Goal: Information Seeking & Learning: Find specific page/section

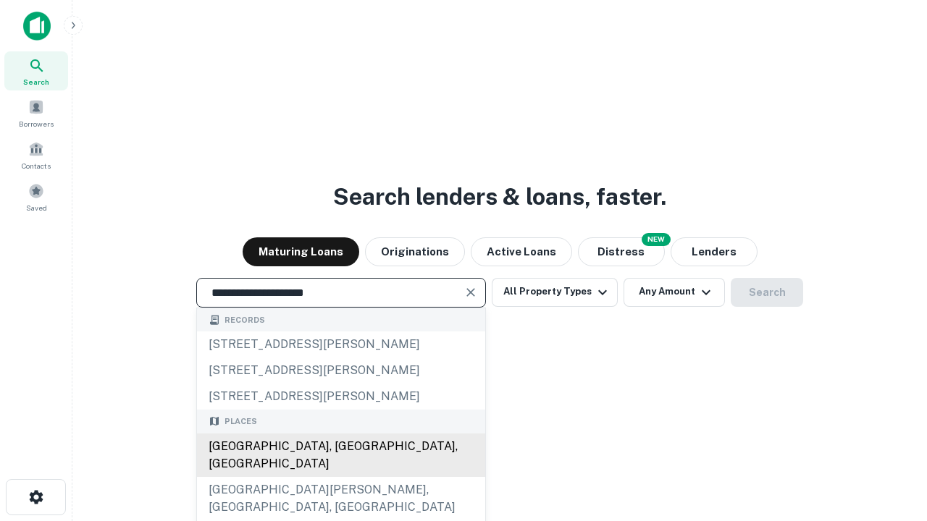
click at [340, 477] on div "[GEOGRAPHIC_DATA], [GEOGRAPHIC_DATA], [GEOGRAPHIC_DATA]" at bounding box center [341, 455] width 288 height 43
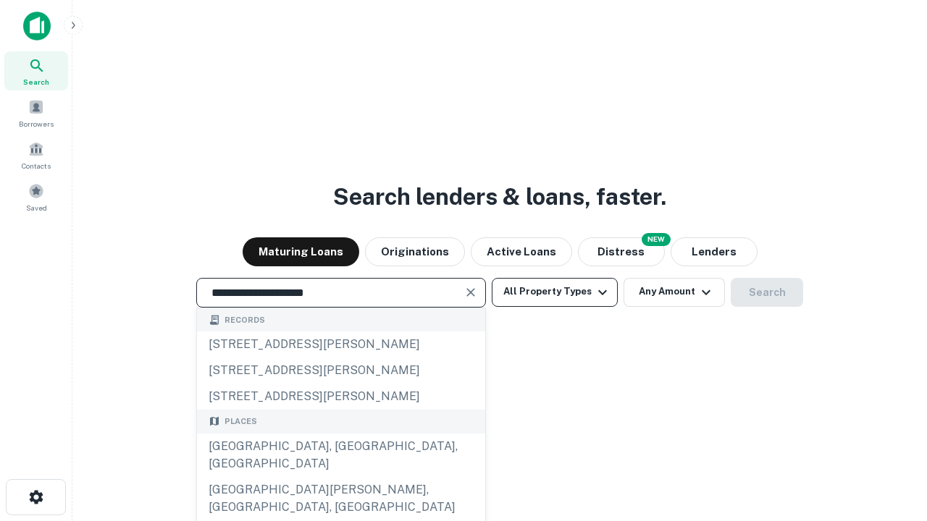
click at [555, 292] on button "All Property Types" at bounding box center [555, 292] width 126 height 29
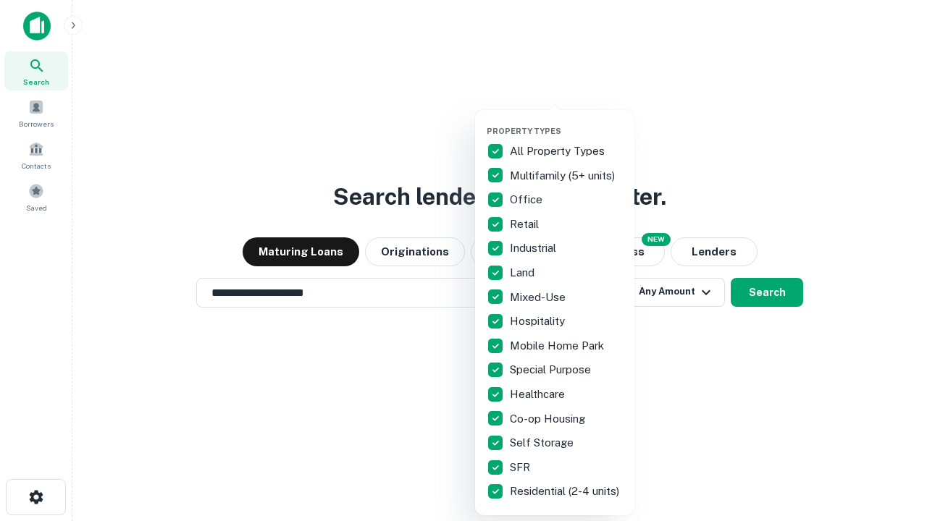
type input "**********"
click at [566, 122] on button "button" at bounding box center [565, 122] width 159 height 1
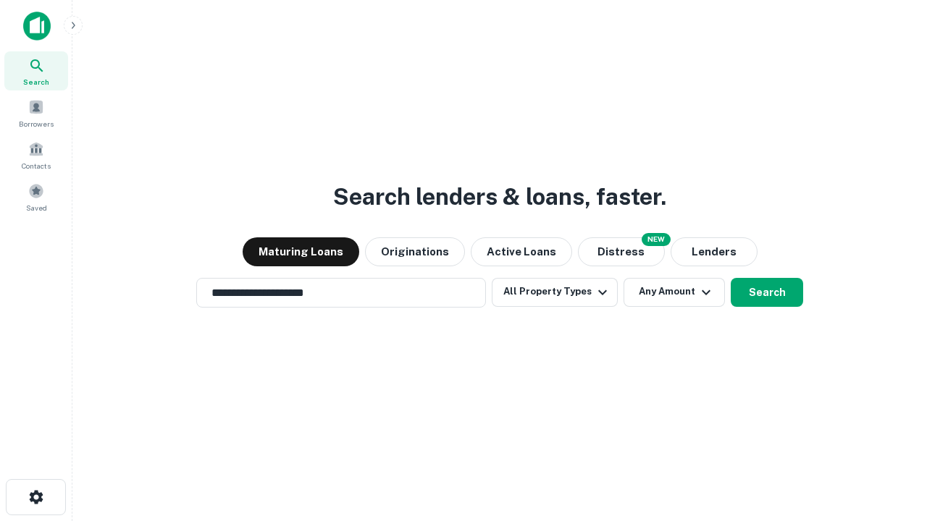
scroll to position [22, 0]
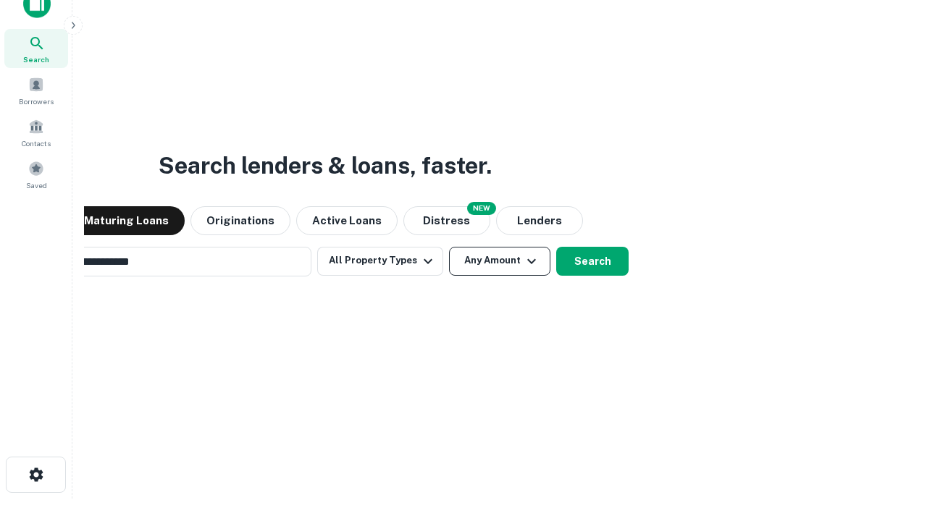
click at [449, 247] on button "Any Amount" at bounding box center [499, 261] width 101 height 29
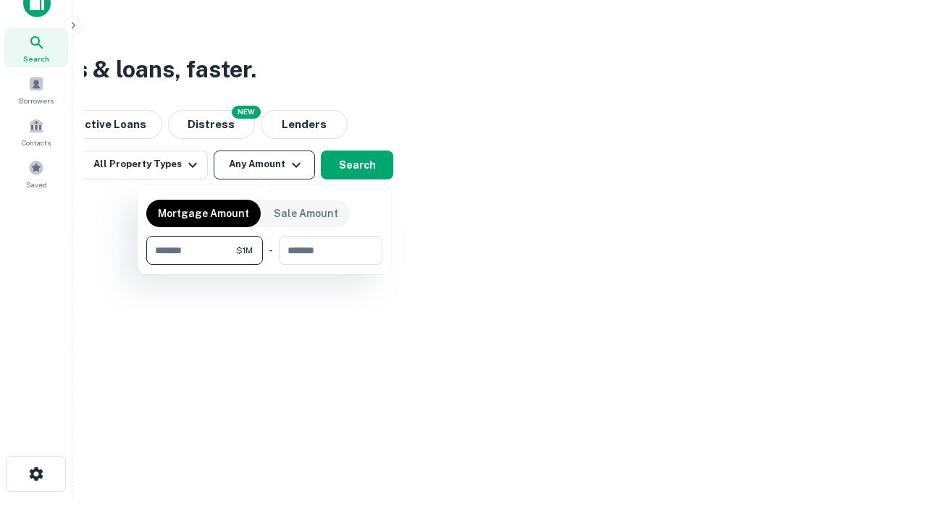
type input "*******"
click at [264, 265] on button "button" at bounding box center [264, 265] width 236 height 1
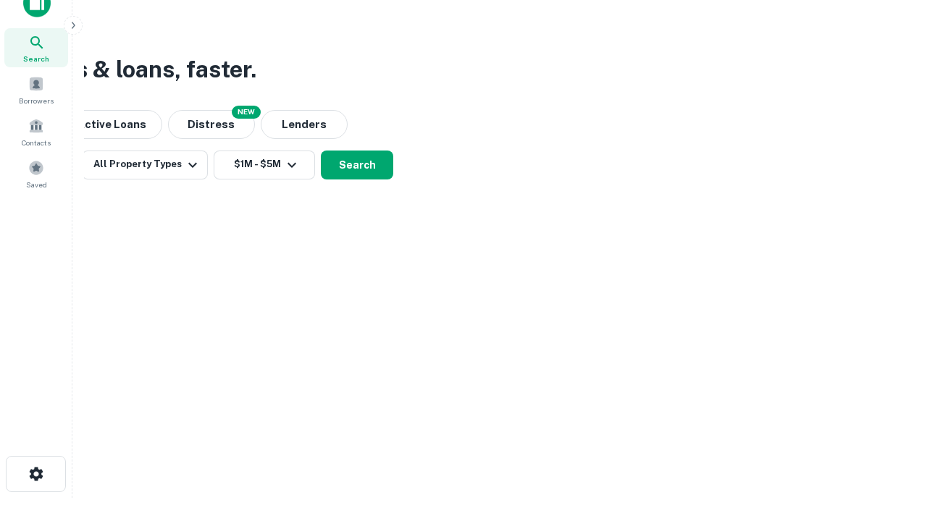
scroll to position [9, 267]
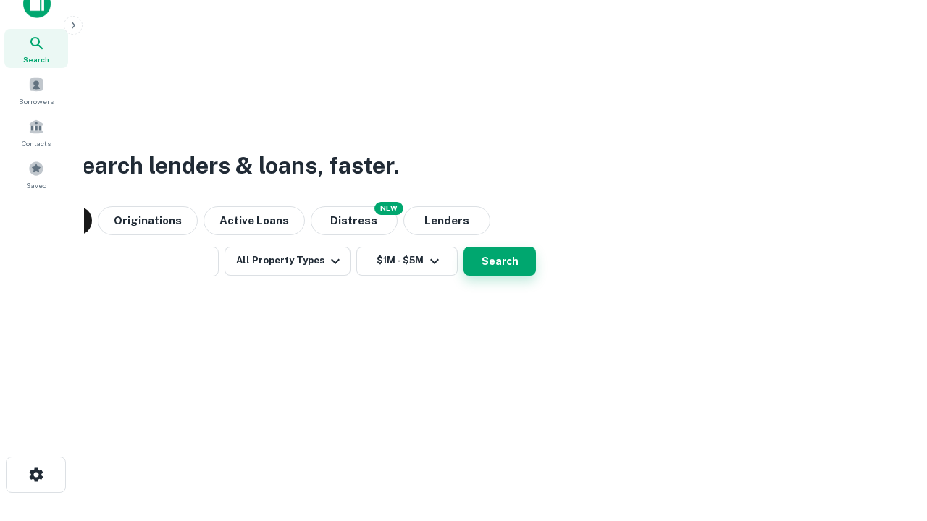
click at [463, 247] on button "Search" at bounding box center [499, 261] width 72 height 29
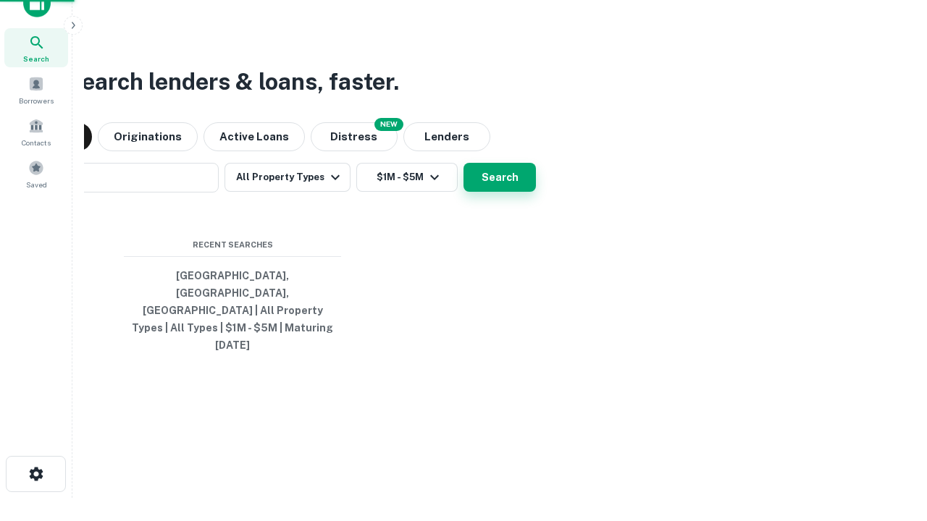
scroll to position [38, 410]
